Goal: Use online tool/utility: Utilize a website feature to perform a specific function

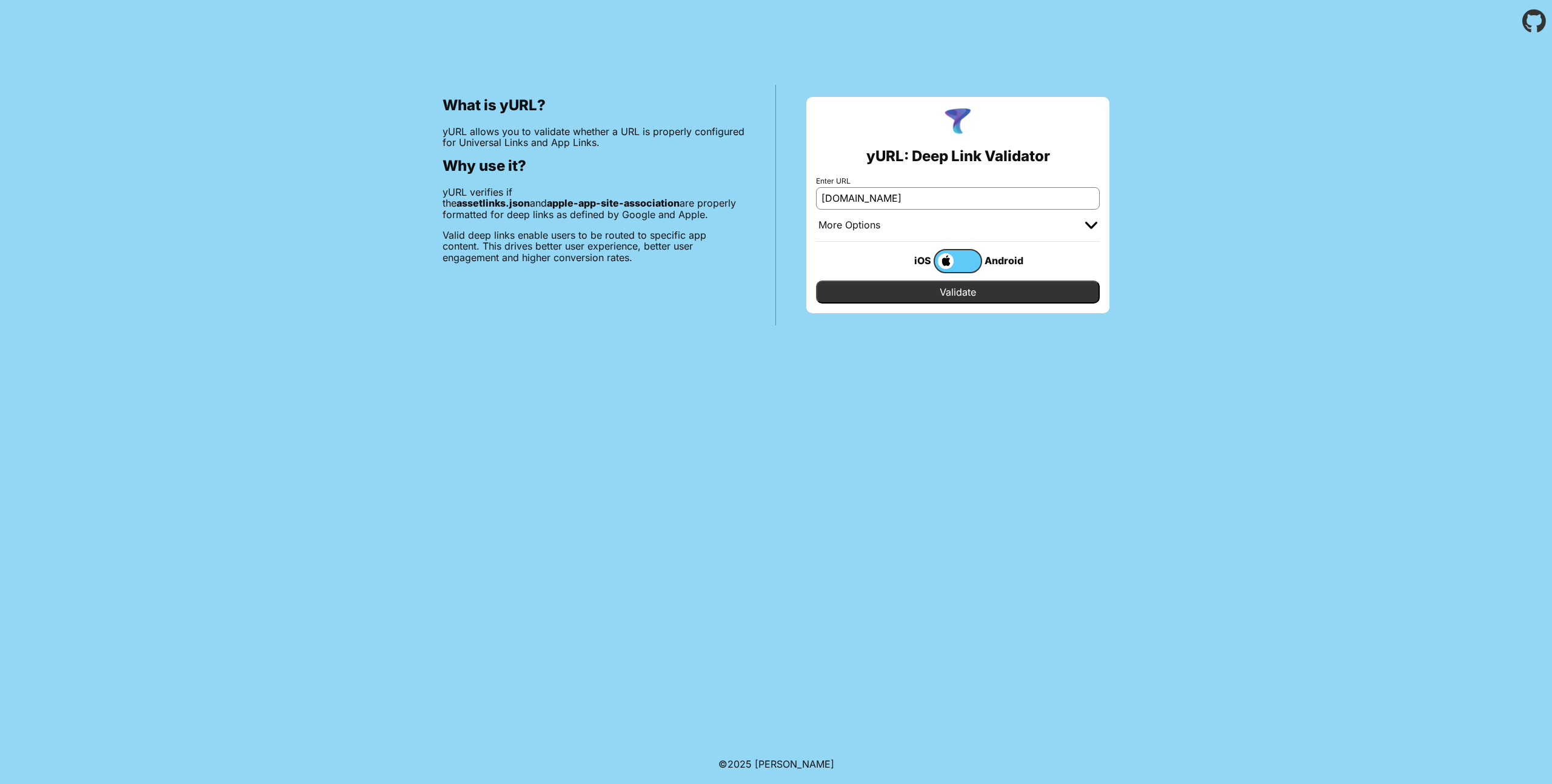
type input "[DOMAIN_NAME]"
click at [966, 292] on input "Validate" at bounding box center [958, 291] width 284 height 23
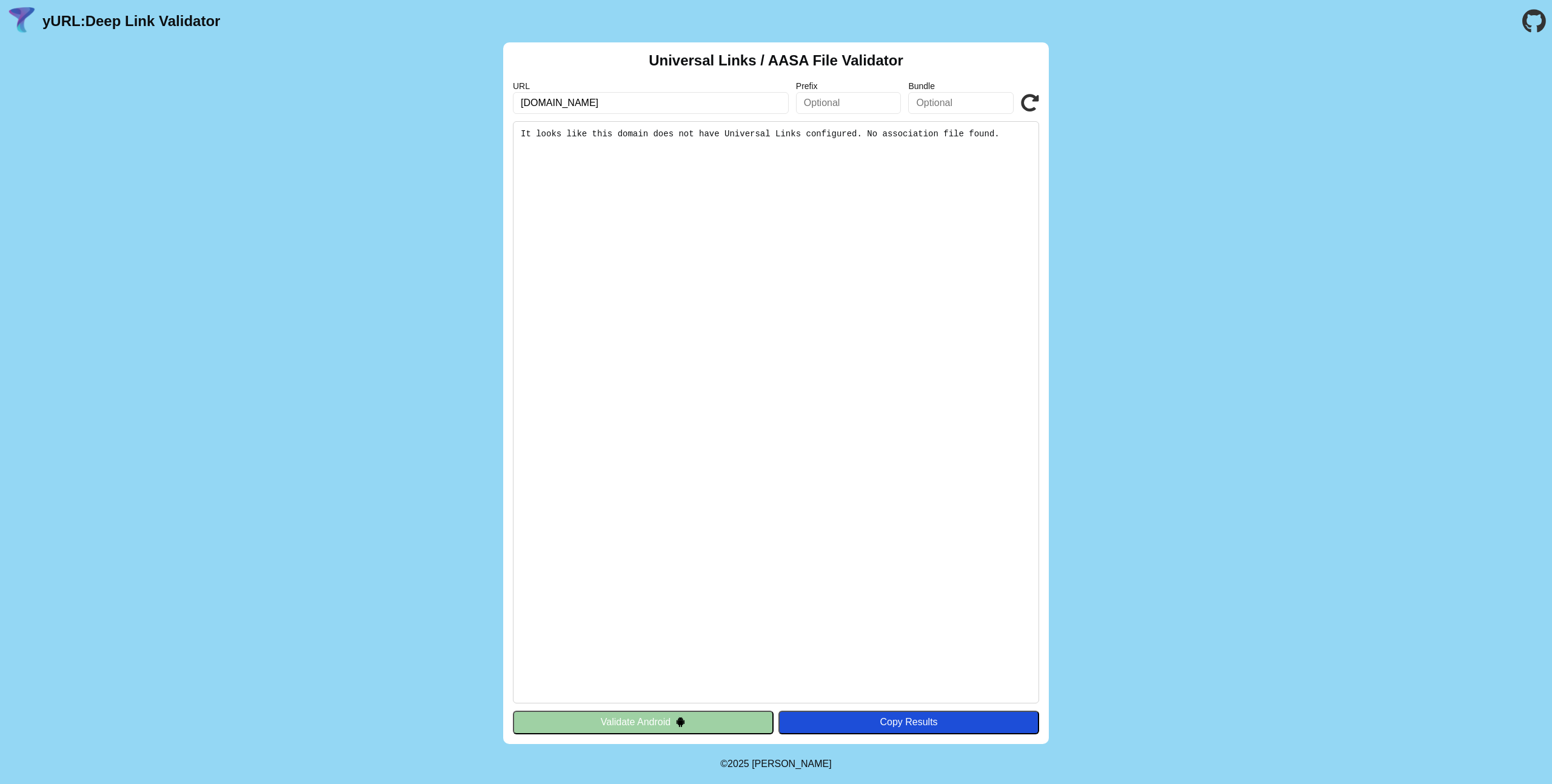
drag, startPoint x: 518, startPoint y: 99, endPoint x: 553, endPoint y: 100, distance: 35.0
click at [543, 101] on input "[DOMAIN_NAME]" at bounding box center [651, 103] width 275 height 22
click at [574, 102] on input "[DOMAIN_NAME]" at bounding box center [651, 103] width 275 height 22
type input "glo.biz/app"
drag, startPoint x: 683, startPoint y: 724, endPoint x: 708, endPoint y: 717, distance: 26.0
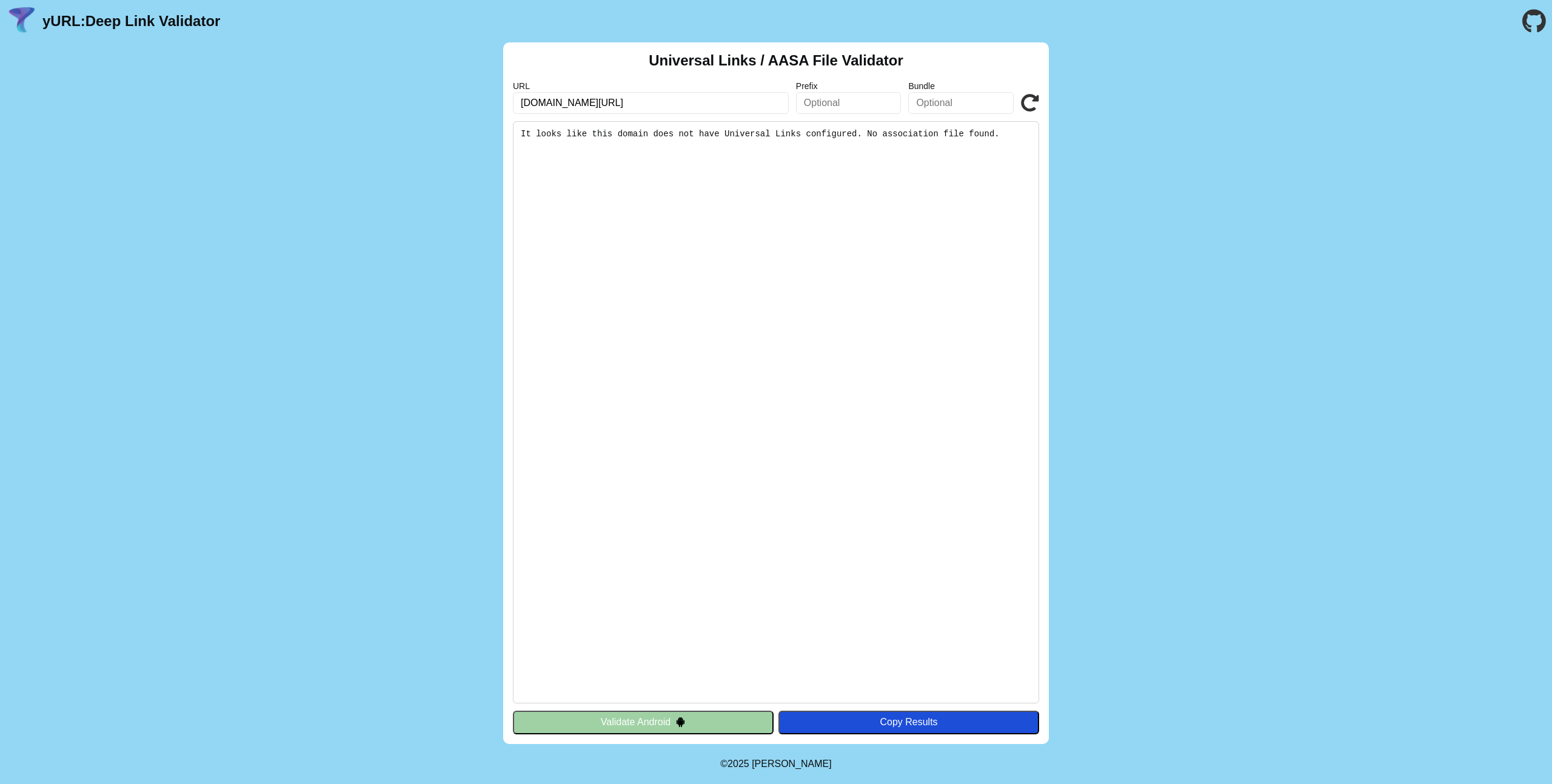
click at [683, 725] on img at bounding box center [680, 722] width 10 height 10
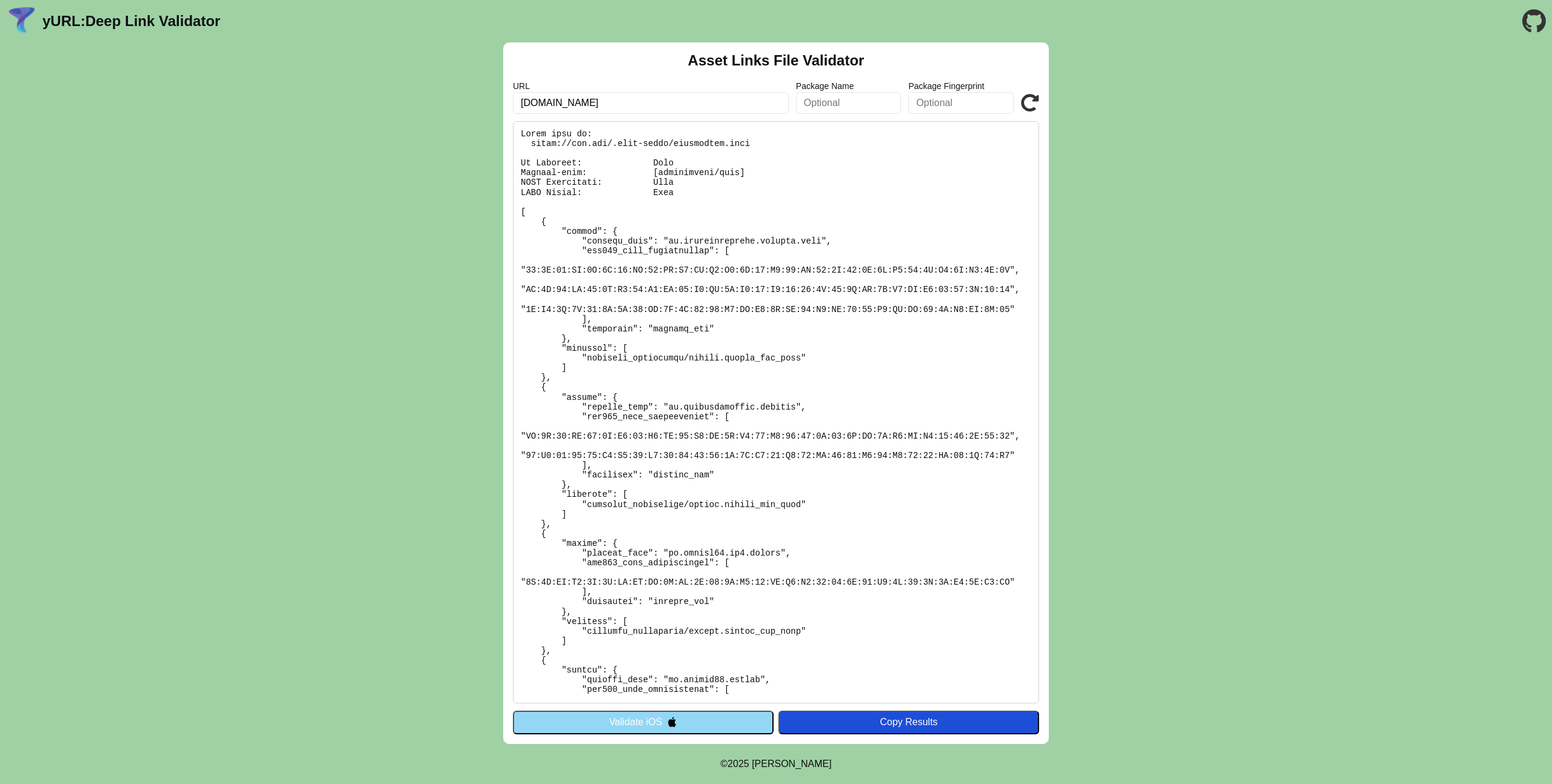
click at [695, 724] on button "Validate iOS" at bounding box center [643, 722] width 260 height 23
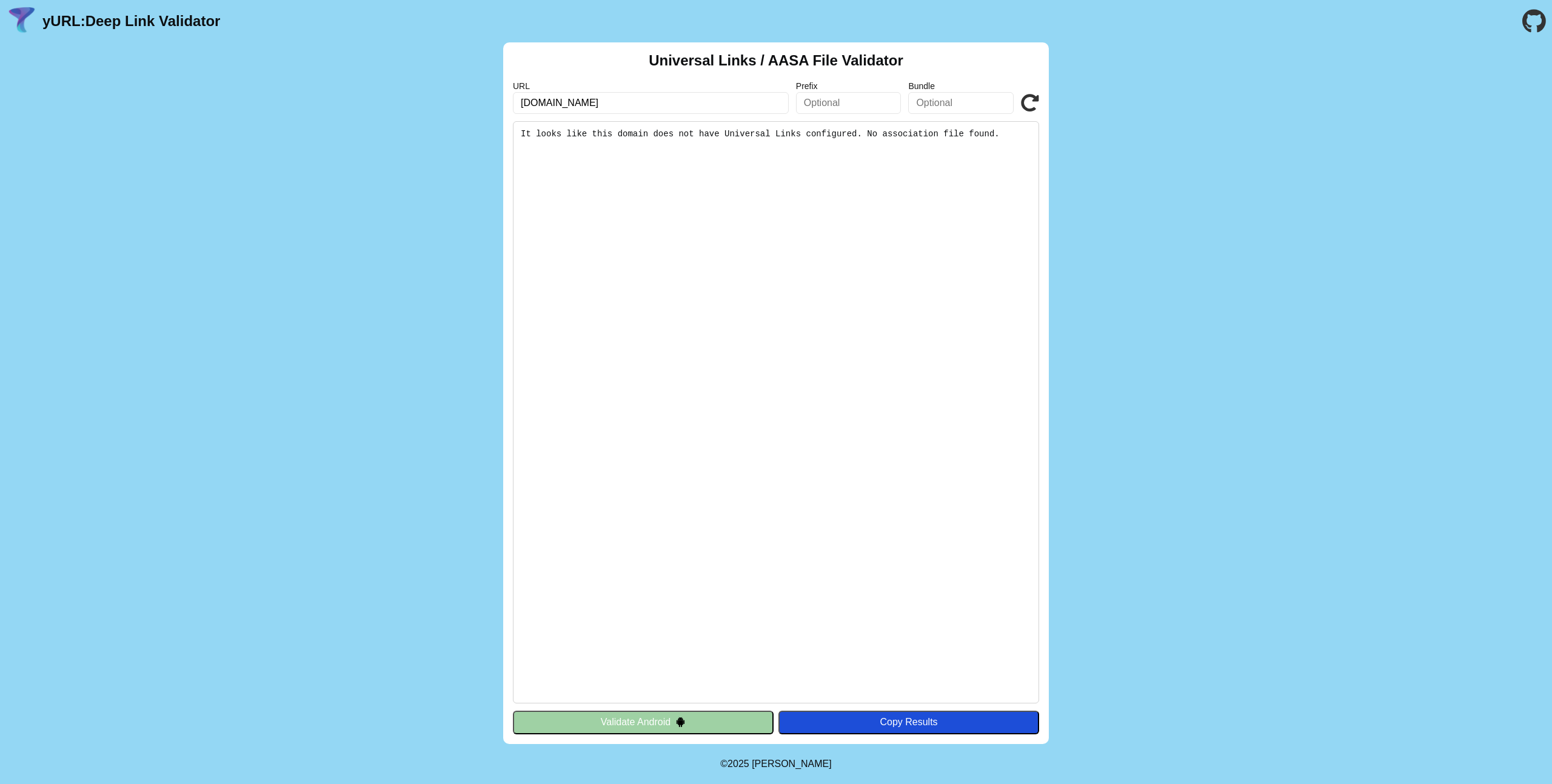
click at [1035, 105] on icon at bounding box center [1030, 103] width 18 height 18
drag, startPoint x: 684, startPoint y: 724, endPoint x: 718, endPoint y: 725, distance: 34.0
click at [684, 724] on img at bounding box center [680, 722] width 10 height 10
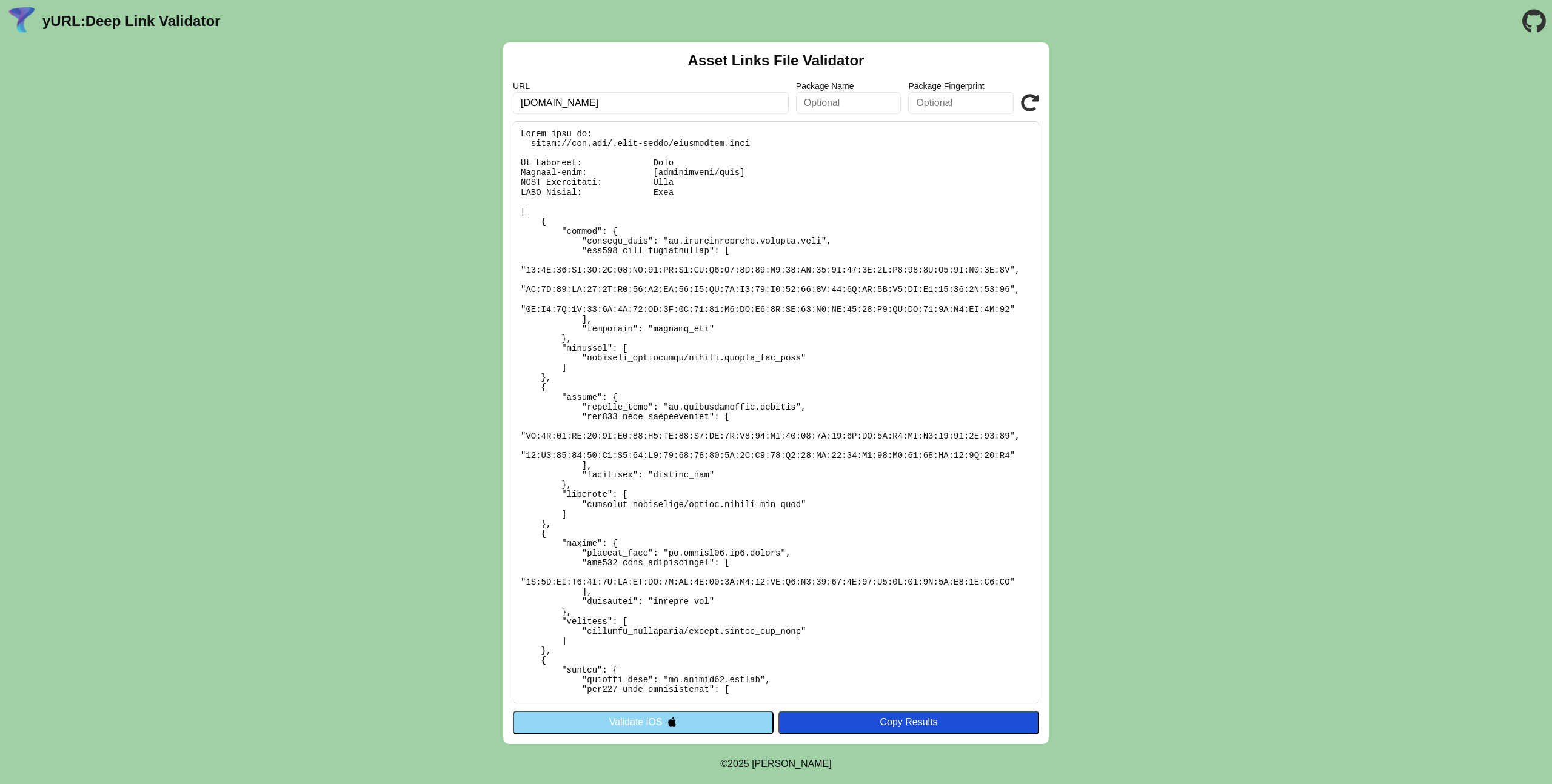
click at [644, 720] on button "Validate iOS" at bounding box center [643, 722] width 260 height 23
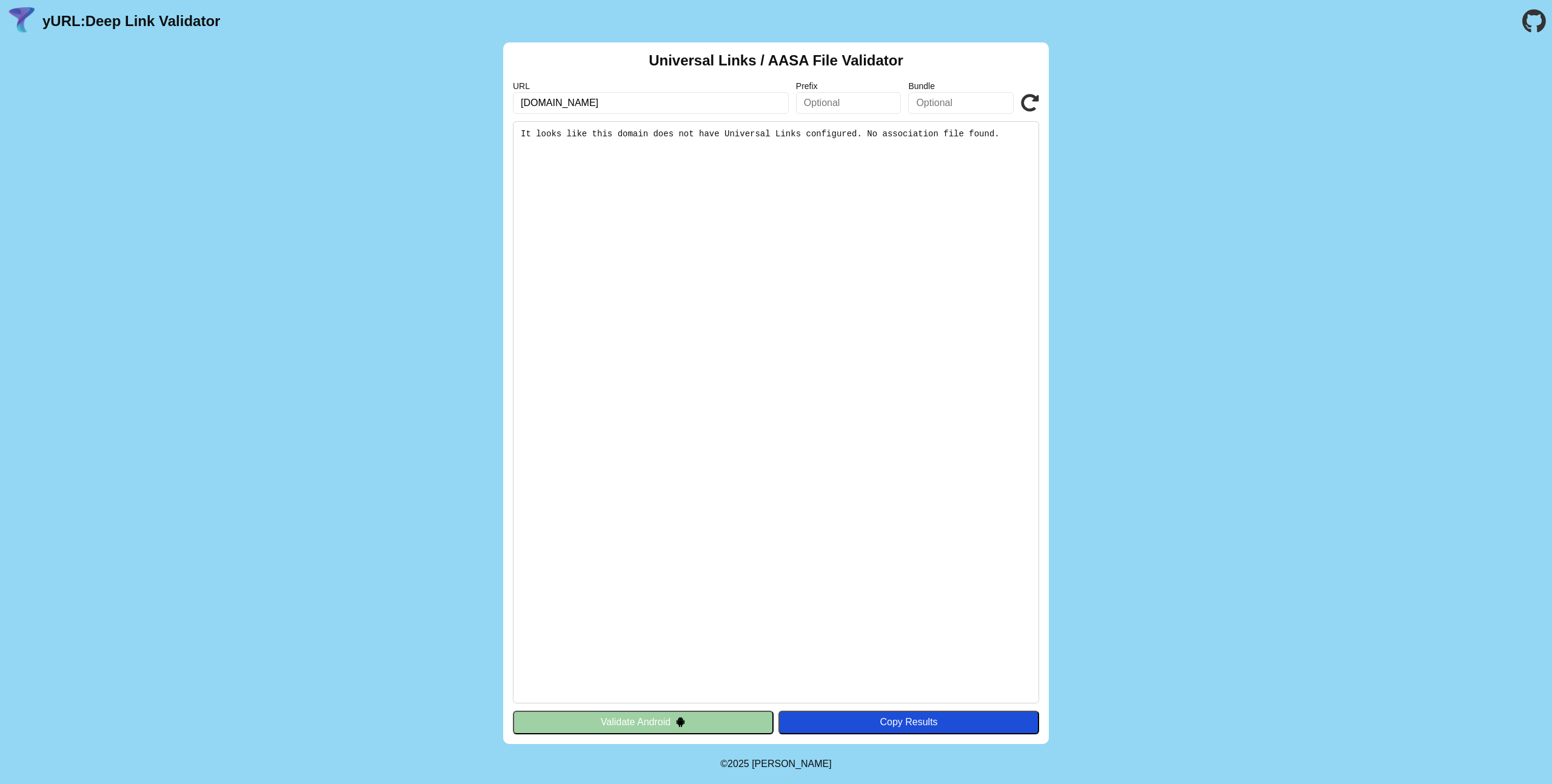
click at [623, 103] on input "[DOMAIN_NAME]" at bounding box center [651, 103] width 275 height 22
click at [635, 105] on input "[DOMAIN_NAME]" at bounding box center [651, 103] width 275 height 22
type input "glo.biz/app"
click at [1032, 104] on icon at bounding box center [1030, 103] width 18 height 18
click at [1033, 103] on icon at bounding box center [1030, 103] width 18 height 18
